Goal: Task Accomplishment & Management: Manage account settings

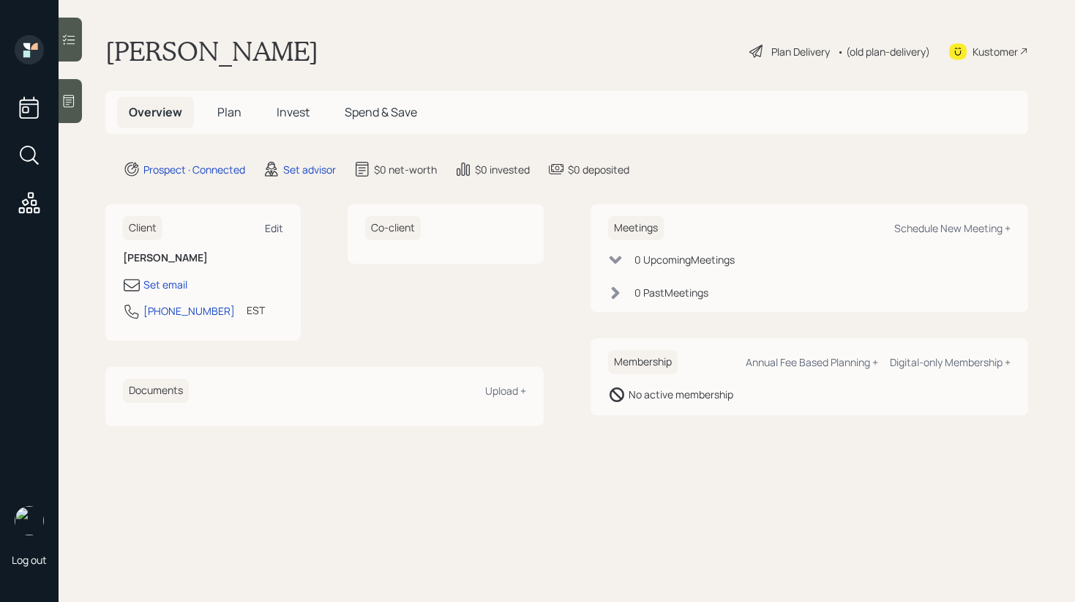
click at [277, 221] on div "Edit" at bounding box center [274, 228] width 18 height 14
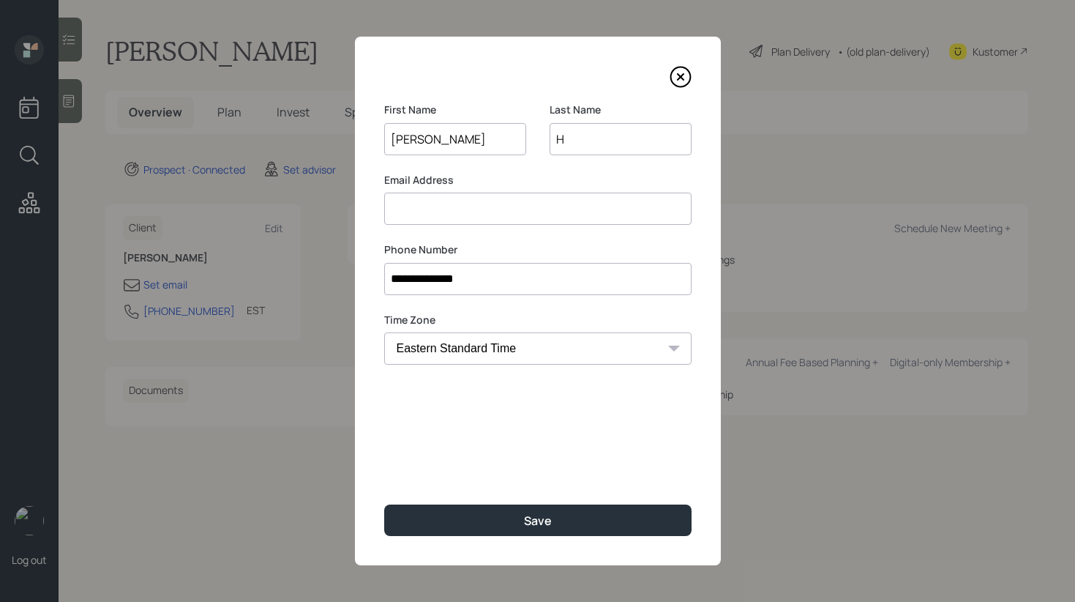
click at [438, 202] on input at bounding box center [537, 208] width 307 height 32
type input "[EMAIL_ADDRESS][DOMAIN_NAME]"
click at [569, 139] on input "H" at bounding box center [621, 139] width 142 height 32
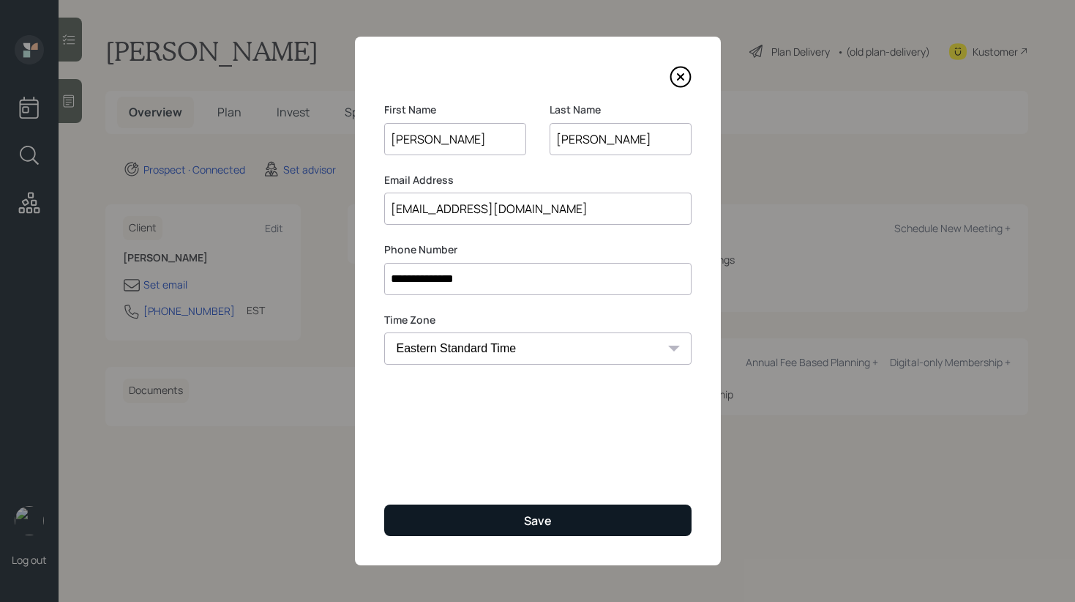
type input "[PERSON_NAME]"
click at [493, 508] on button "Save" at bounding box center [537, 519] width 307 height 31
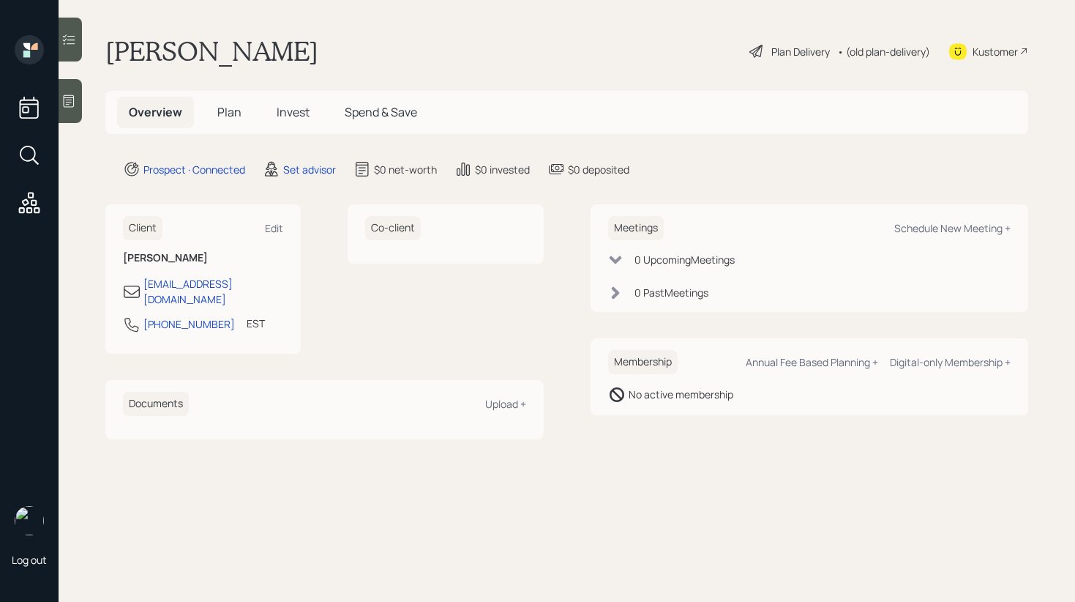
click at [945, 215] on div "Meetings Schedule New Meeting + 0 Upcoming Meeting s 0 Past Meeting s" at bounding box center [810, 258] width 438 height 108
click at [945, 222] on div "Schedule New Meeting +" at bounding box center [952, 228] width 116 height 14
select select "round-[PERSON_NAME]"
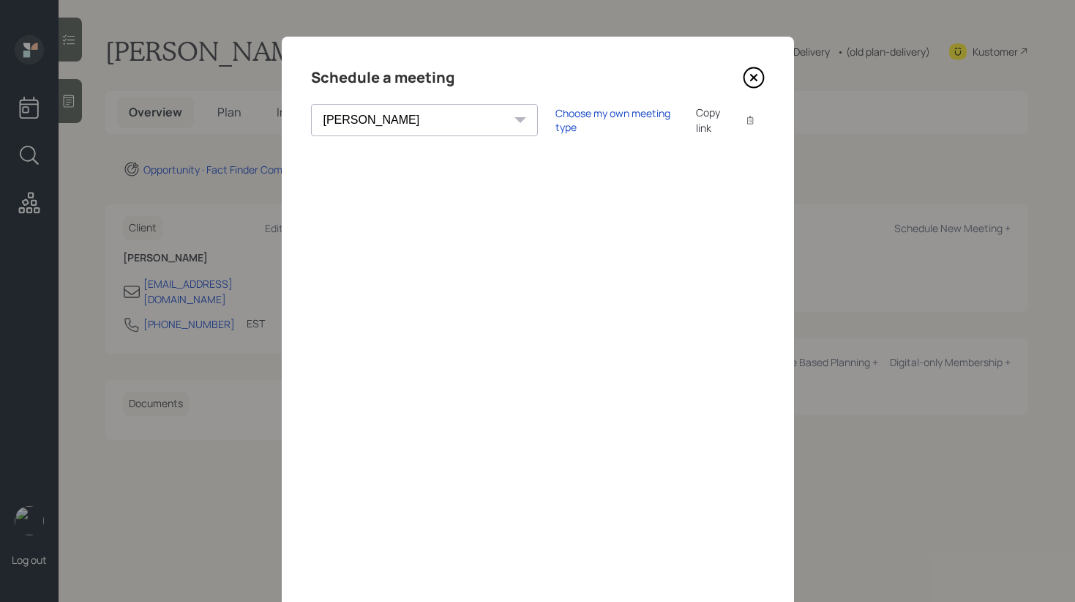
click at [762, 79] on icon at bounding box center [754, 78] width 22 height 22
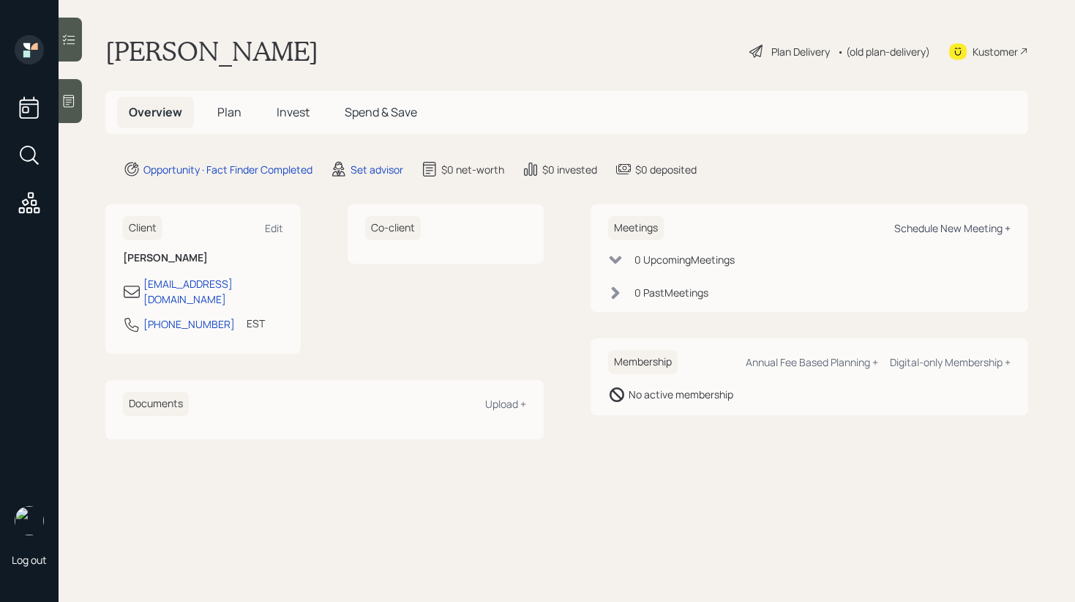
click at [983, 230] on div "Schedule New Meeting +" at bounding box center [952, 228] width 116 height 14
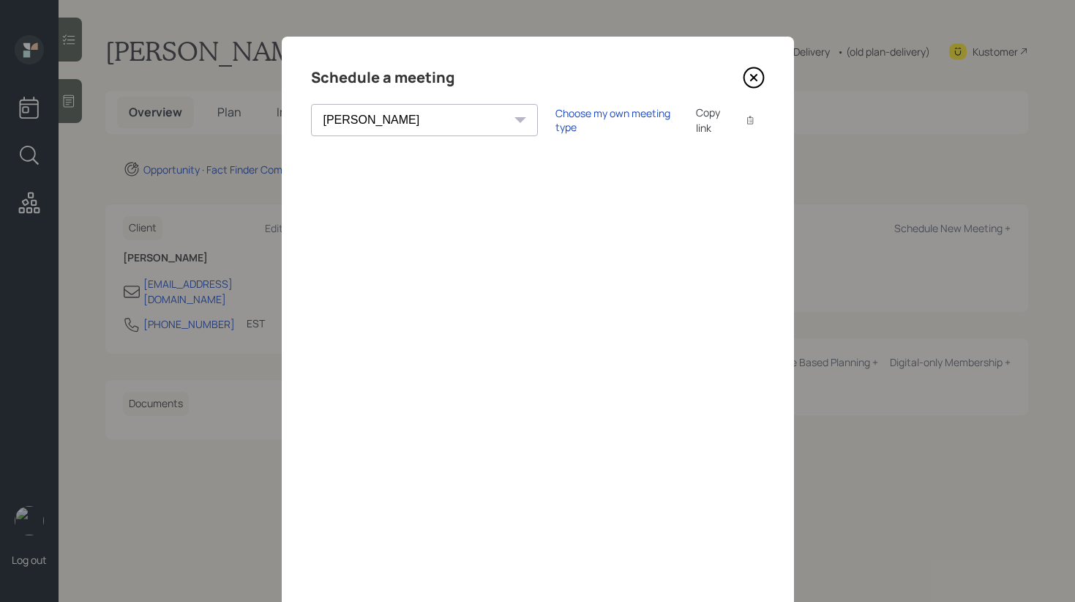
click at [373, 119] on select "[PERSON_NAME] [PERSON_NAME] [PERSON_NAME] [PERSON_NAME] [PERSON_NAME] [PERSON_N…" at bounding box center [424, 120] width 227 height 32
select select "8b79112e-3cfb-44f9-89e7-15267fe946c1"
click at [311, 104] on select "[PERSON_NAME] [PERSON_NAME] [PERSON_NAME] [PERSON_NAME] [PERSON_NAME] [PERSON_N…" at bounding box center [424, 120] width 227 height 32
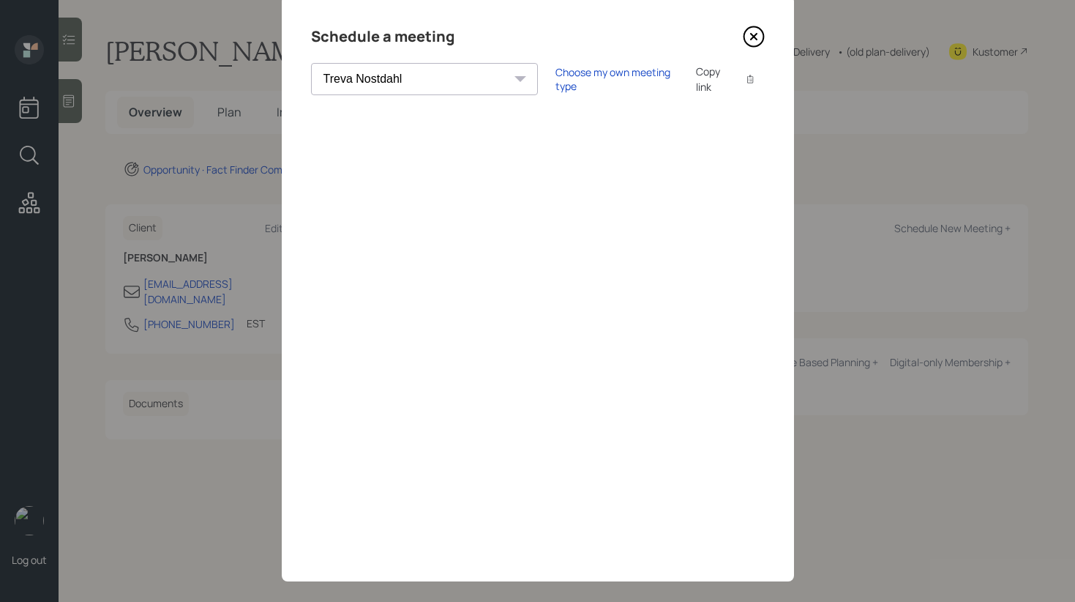
scroll to position [57, 0]
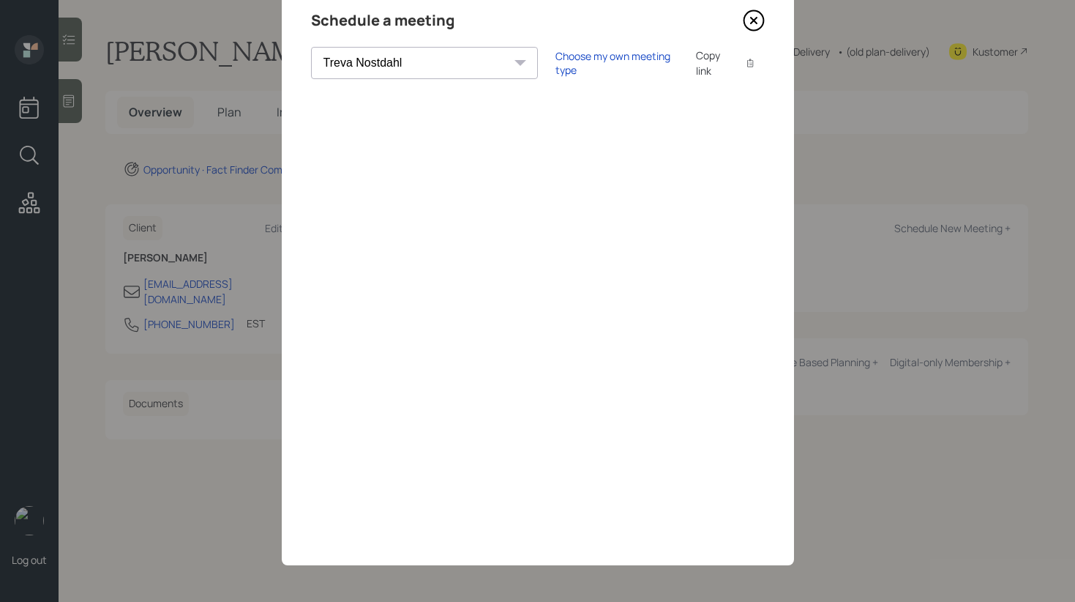
click at [743, 26] on icon at bounding box center [754, 21] width 22 height 22
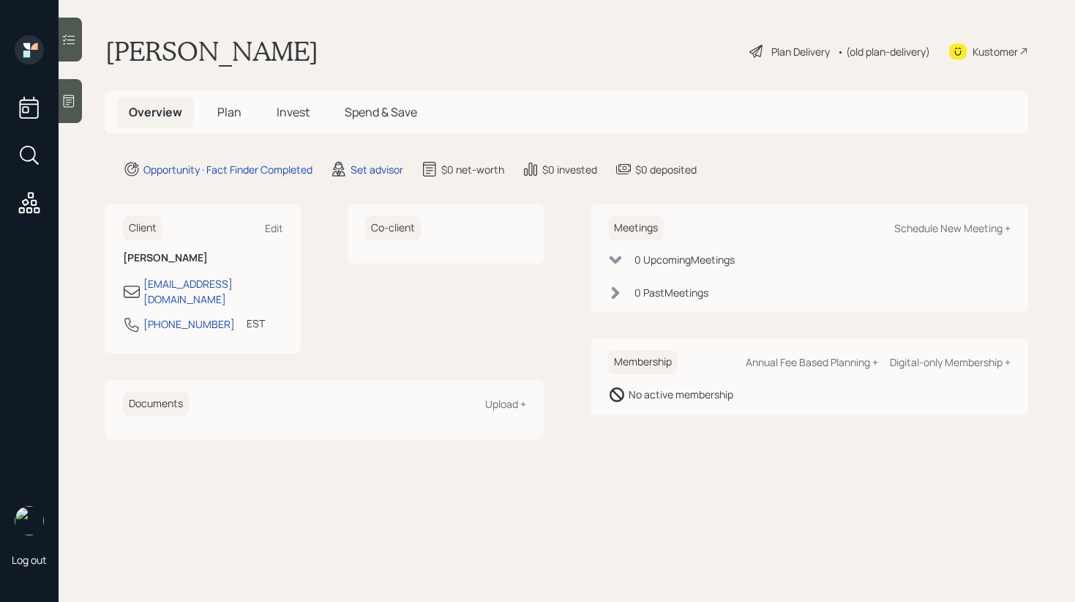
click at [76, 106] on icon at bounding box center [68, 101] width 15 height 15
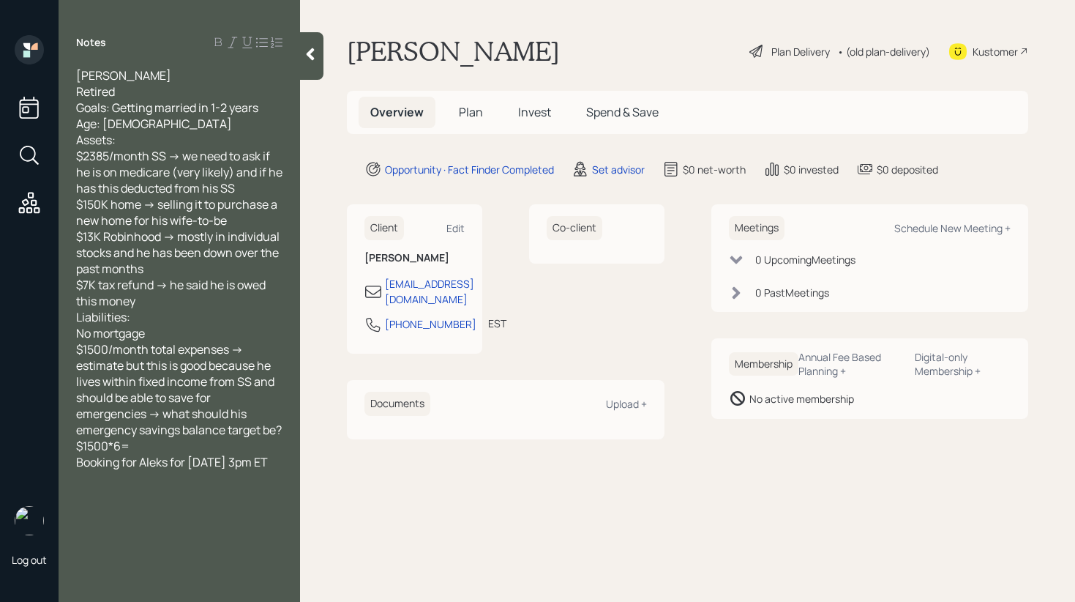
click at [302, 61] on div at bounding box center [311, 56] width 23 height 48
